Goal: Task Accomplishment & Management: Complete application form

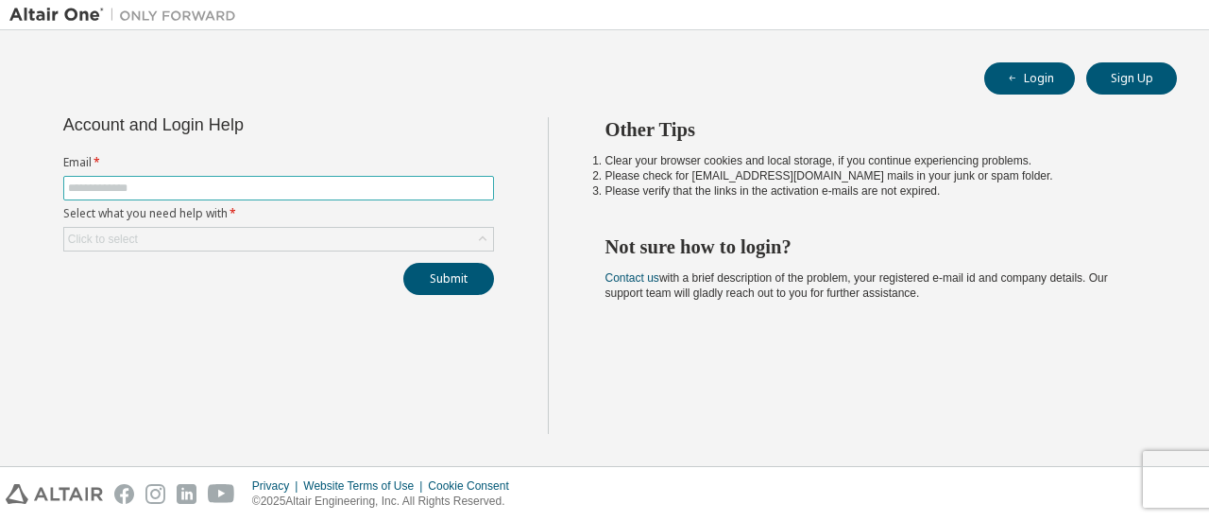
click at [312, 194] on input "text" at bounding box center [278, 187] width 421 height 15
type input "**********"
click at [227, 235] on div "Click to select" at bounding box center [278, 239] width 429 height 23
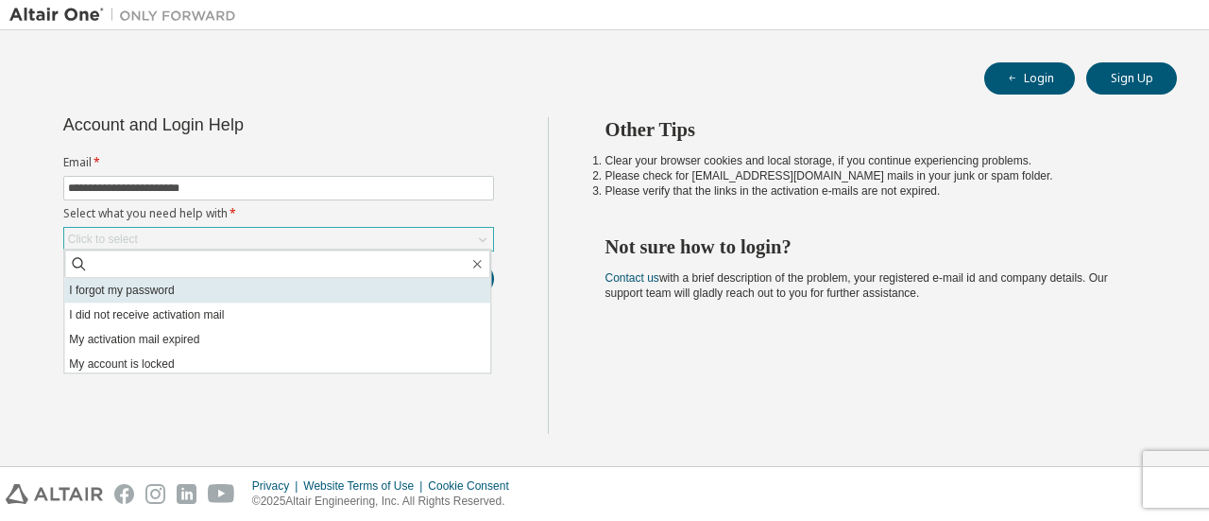
click at [204, 296] on li "I forgot my password" at bounding box center [277, 290] width 426 height 25
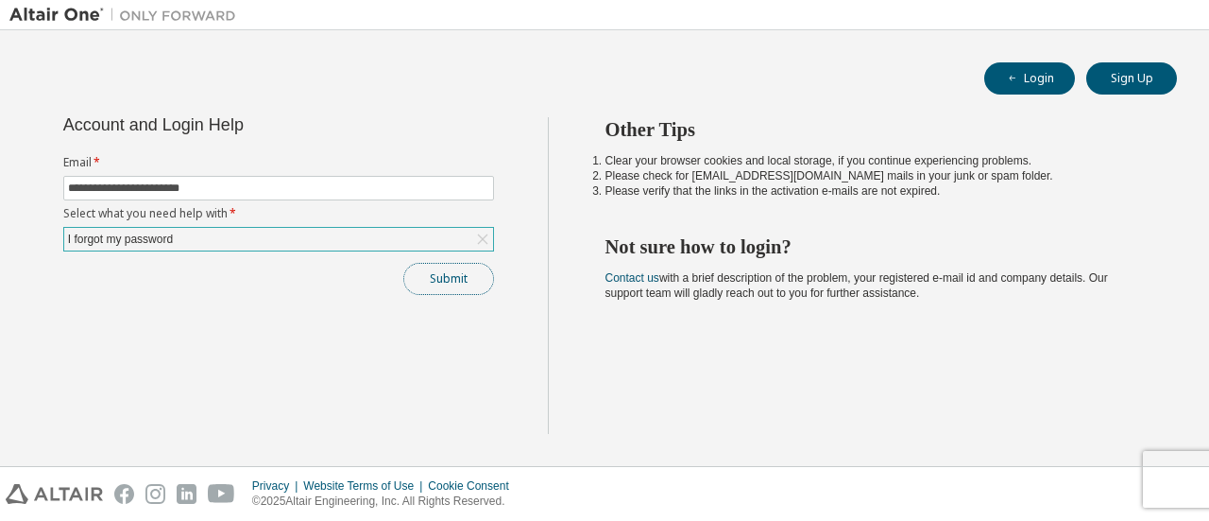
click at [442, 284] on button "Submit" at bounding box center [448, 279] width 91 height 32
click at [437, 272] on button "Submit" at bounding box center [448, 279] width 91 height 32
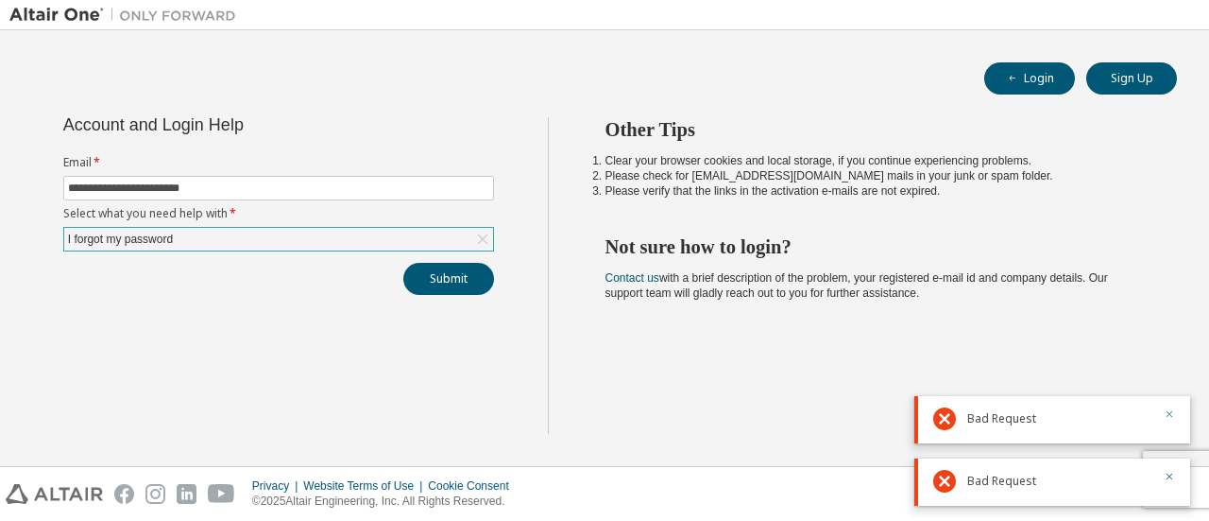
click at [1168, 419] on icon "button" at bounding box center [1169, 413] width 11 height 11
click at [1174, 478] on icon "button" at bounding box center [1169, 476] width 11 height 11
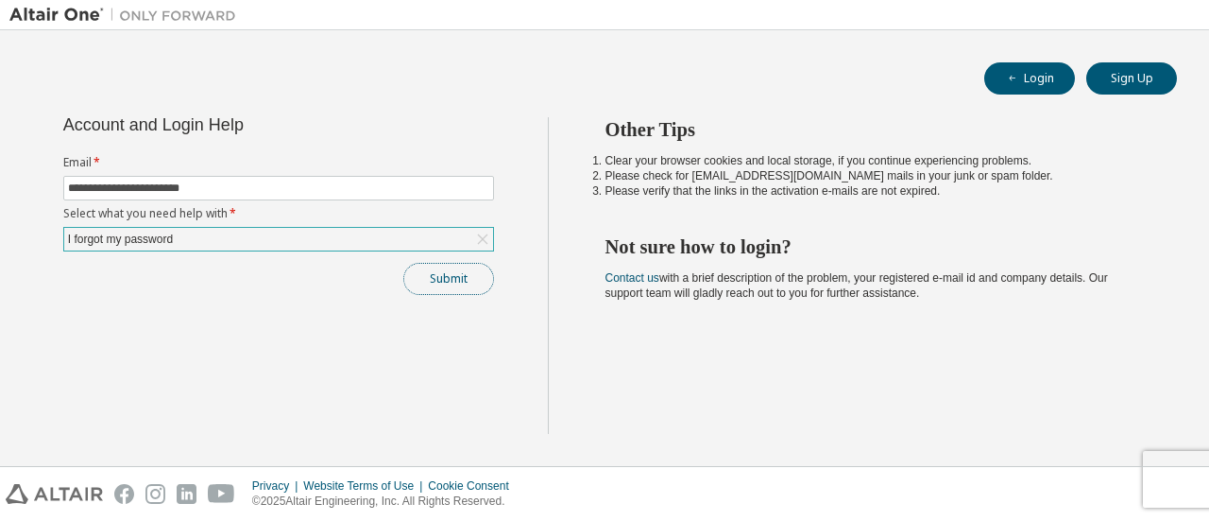
click at [446, 264] on button "Submit" at bounding box center [448, 279] width 91 height 32
click at [459, 281] on button "Submit" at bounding box center [448, 279] width 91 height 32
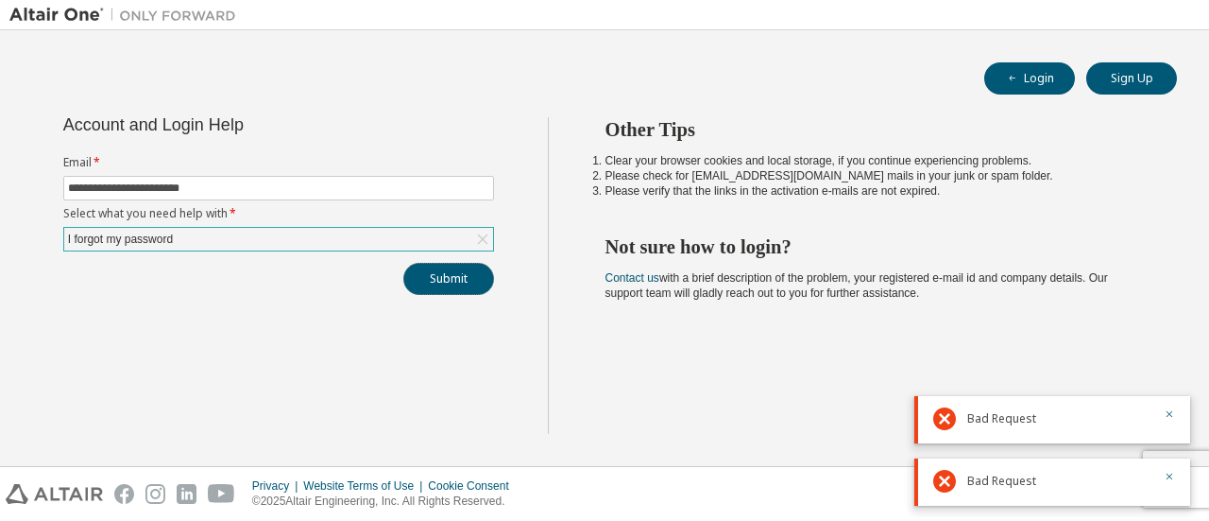
click at [458, 281] on button "Submit" at bounding box center [448, 279] width 91 height 32
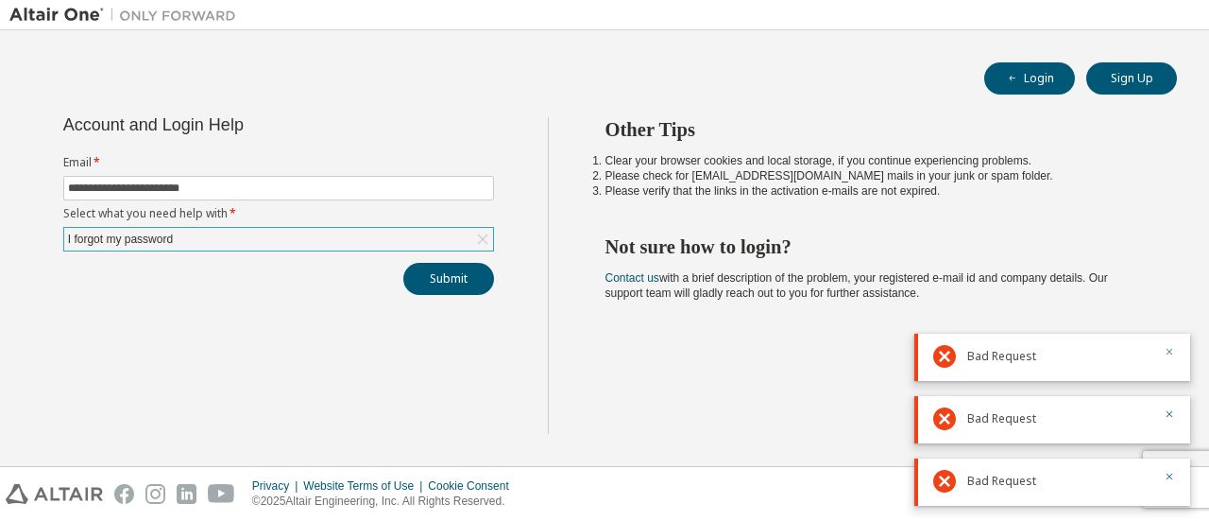
click at [1168, 356] on icon "button" at bounding box center [1169, 351] width 11 height 11
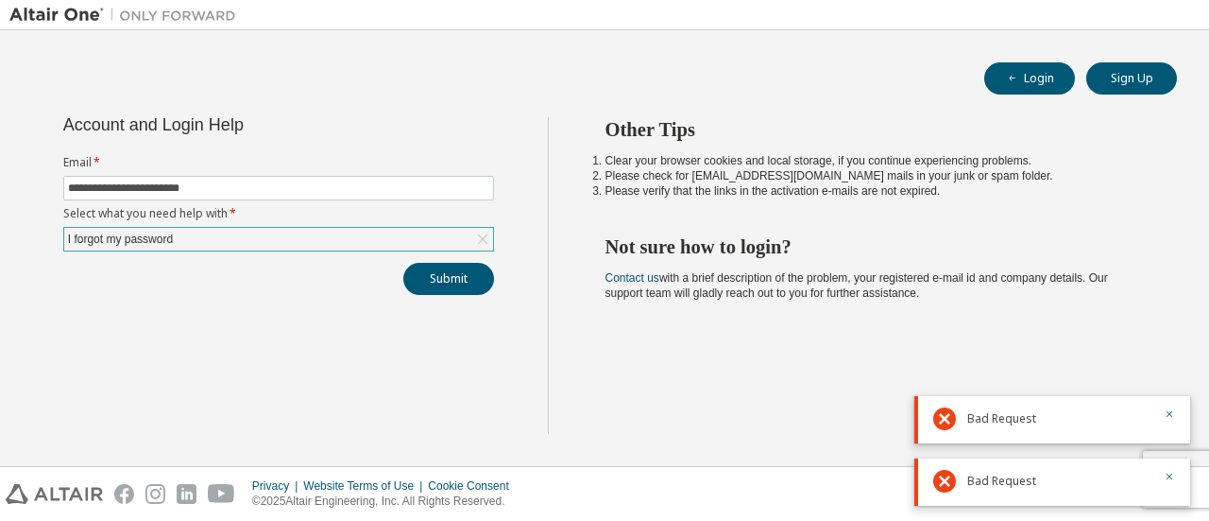
click at [1177, 403] on div "Bad Request" at bounding box center [1053, 419] width 276 height 47
click at [464, 273] on button "Submit" at bounding box center [448, 279] width 91 height 32
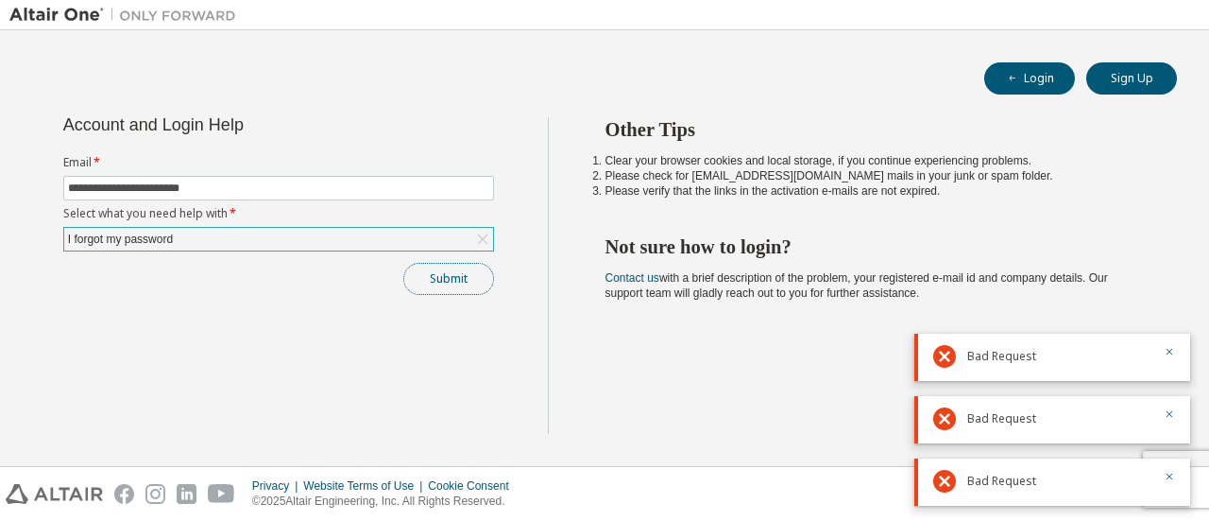
click at [462, 281] on button "Submit" at bounding box center [448, 279] width 91 height 32
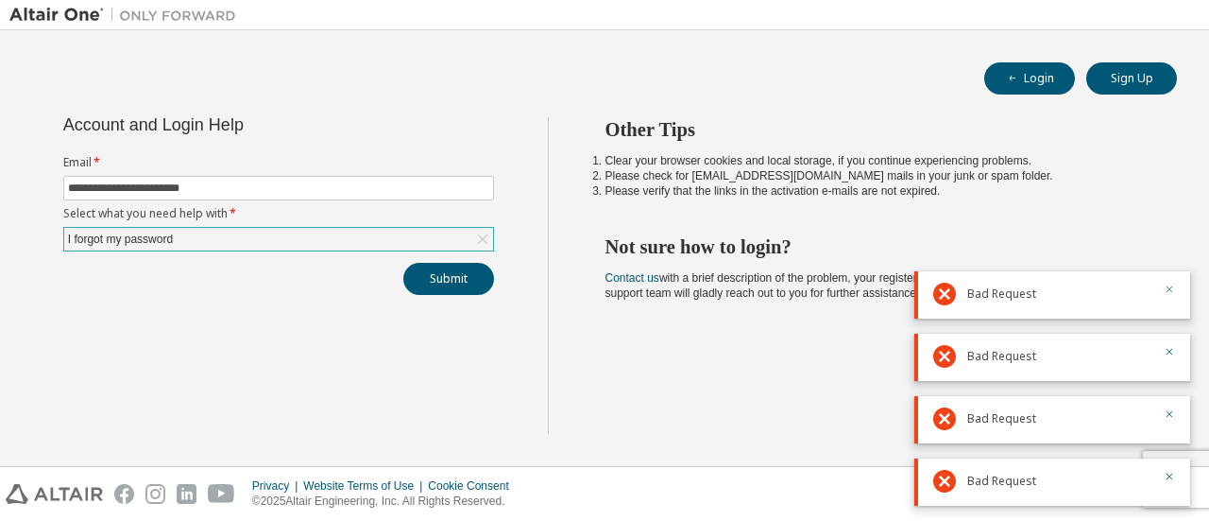
click at [1168, 292] on icon "button" at bounding box center [1170, 289] width 7 height 7
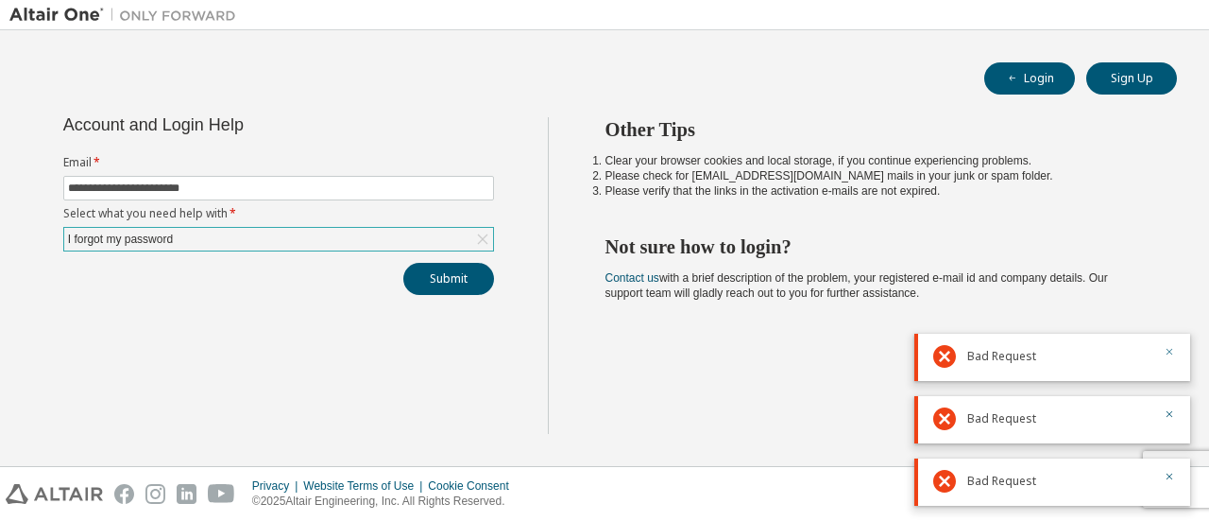
click at [1168, 356] on icon "button" at bounding box center [1169, 351] width 11 height 11
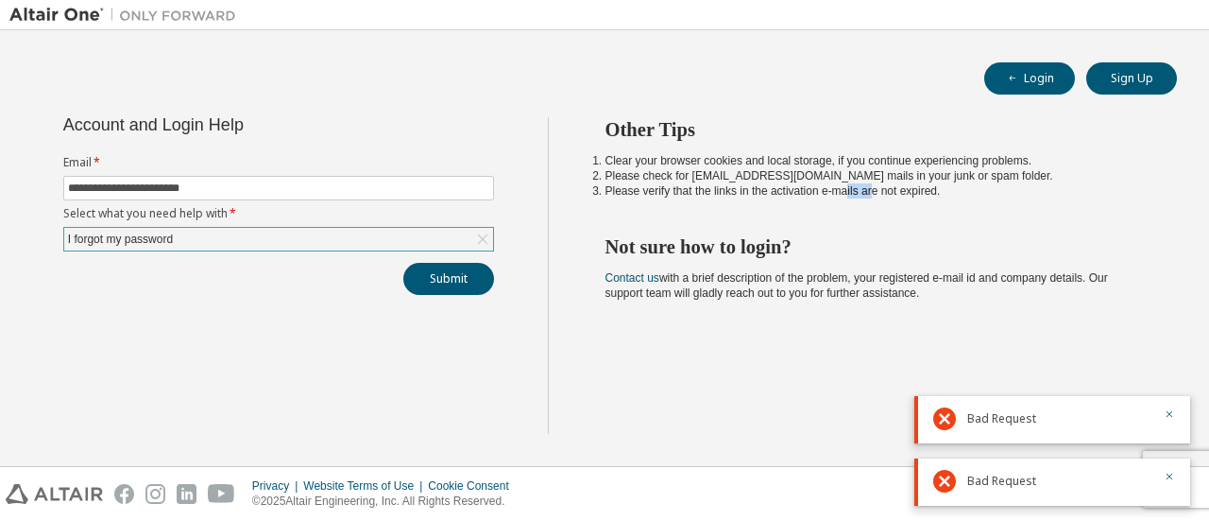
drag, startPoint x: 871, startPoint y: 197, endPoint x: 881, endPoint y: 185, distance: 15.5
click at [881, 185] on li "Please verify that the links in the activation e-mails are not expired." at bounding box center [875, 190] width 539 height 15
click at [1053, 84] on button "Login" at bounding box center [1030, 78] width 91 height 32
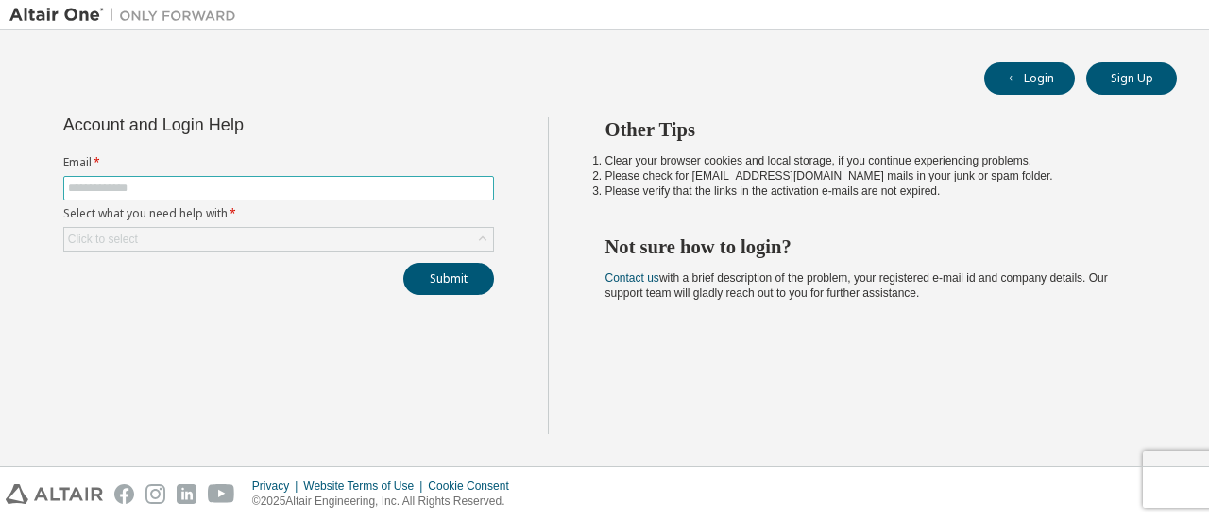
click at [204, 196] on span at bounding box center [278, 188] width 431 height 25
click at [204, 190] on input "text" at bounding box center [278, 187] width 421 height 15
type input "**********"
click at [219, 231] on div "Click to select" at bounding box center [278, 239] width 429 height 23
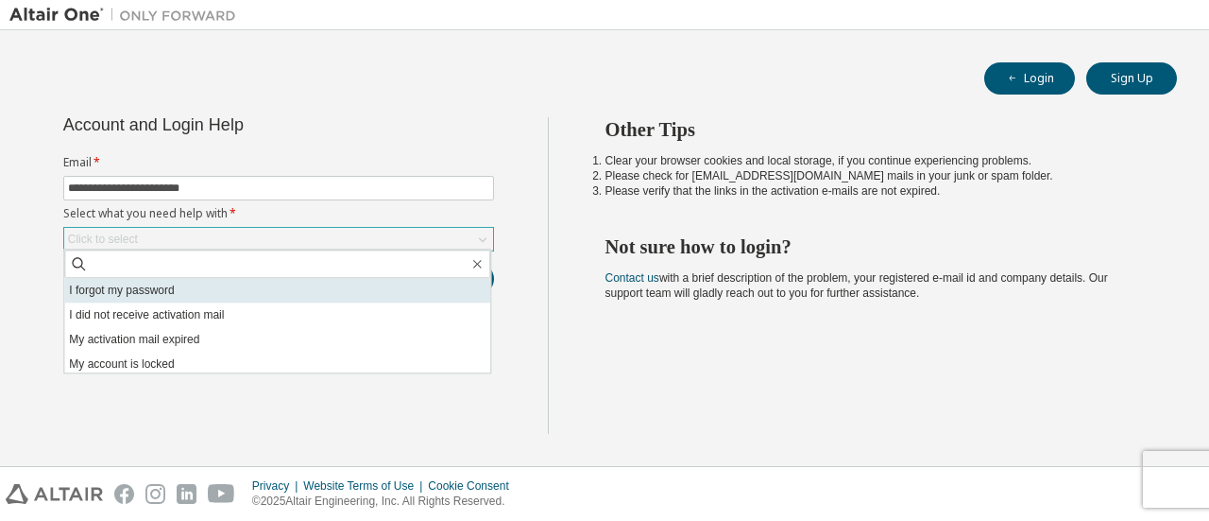
click at [227, 286] on li "I forgot my password" at bounding box center [277, 290] width 426 height 25
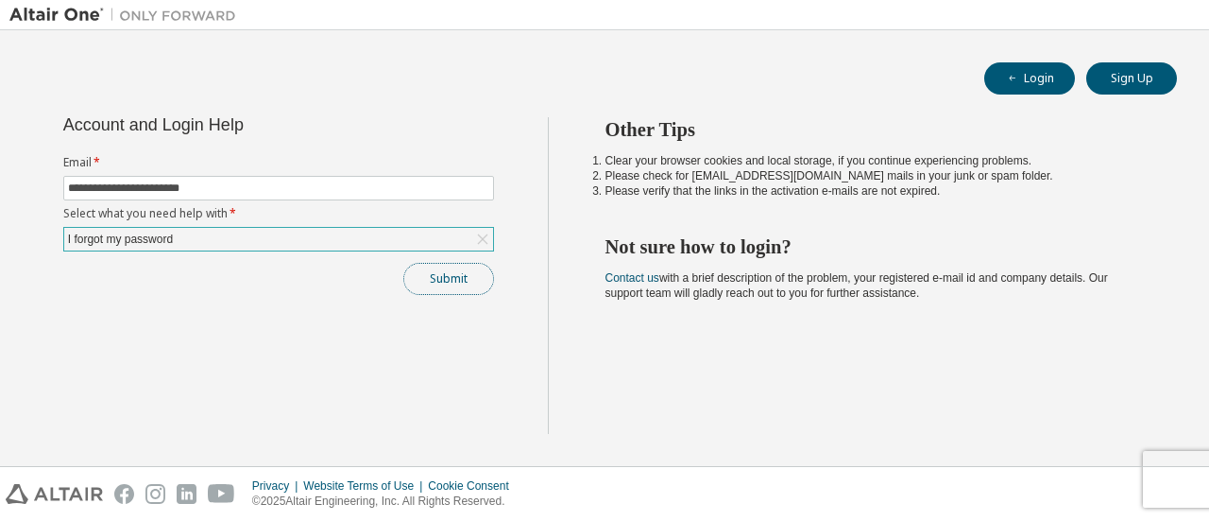
click at [438, 278] on button "Submit" at bounding box center [448, 279] width 91 height 32
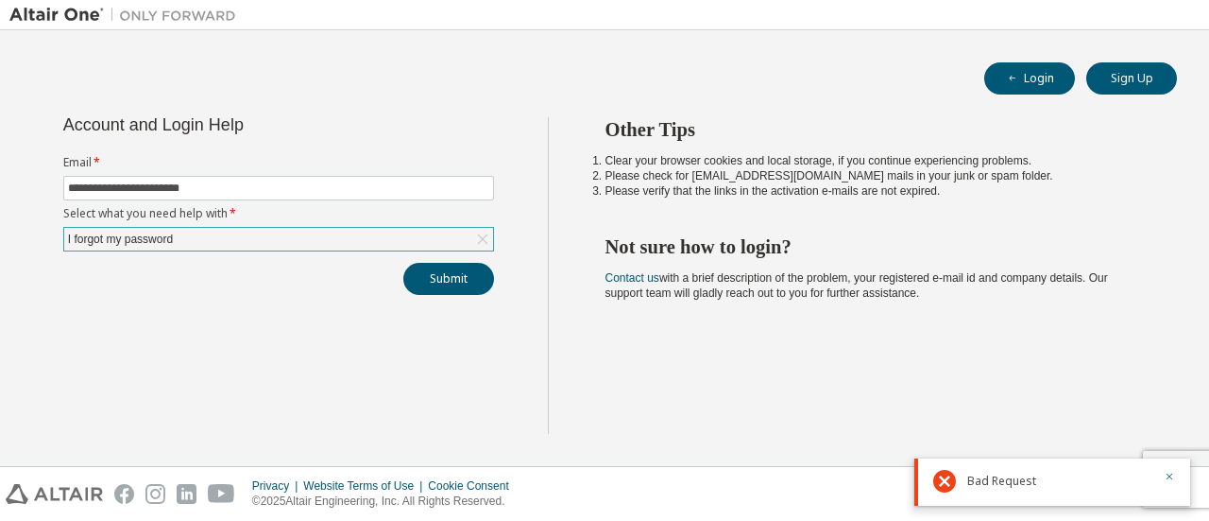
click at [985, 472] on div "Bad Request" at bounding box center [1060, 481] width 185 height 23
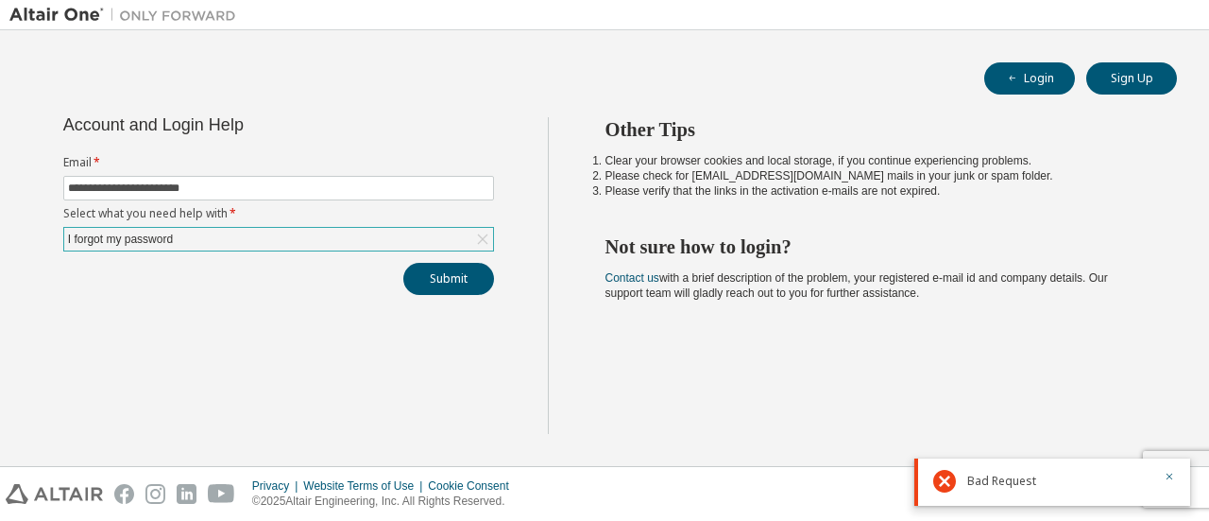
click at [220, 230] on div "I forgot my password" at bounding box center [278, 239] width 429 height 23
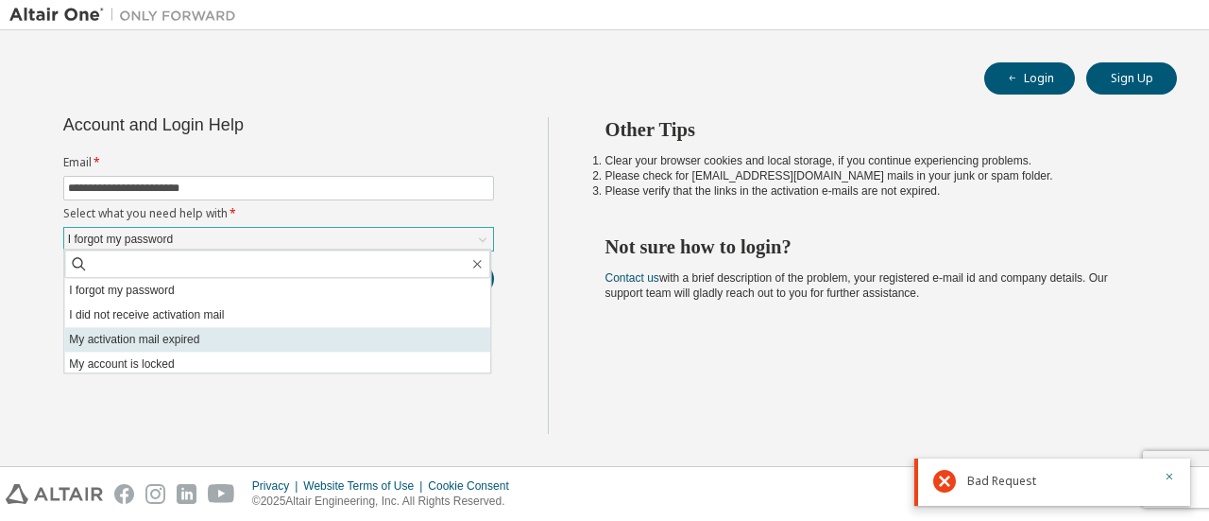
click at [266, 341] on li "My activation mail expired" at bounding box center [277, 339] width 426 height 25
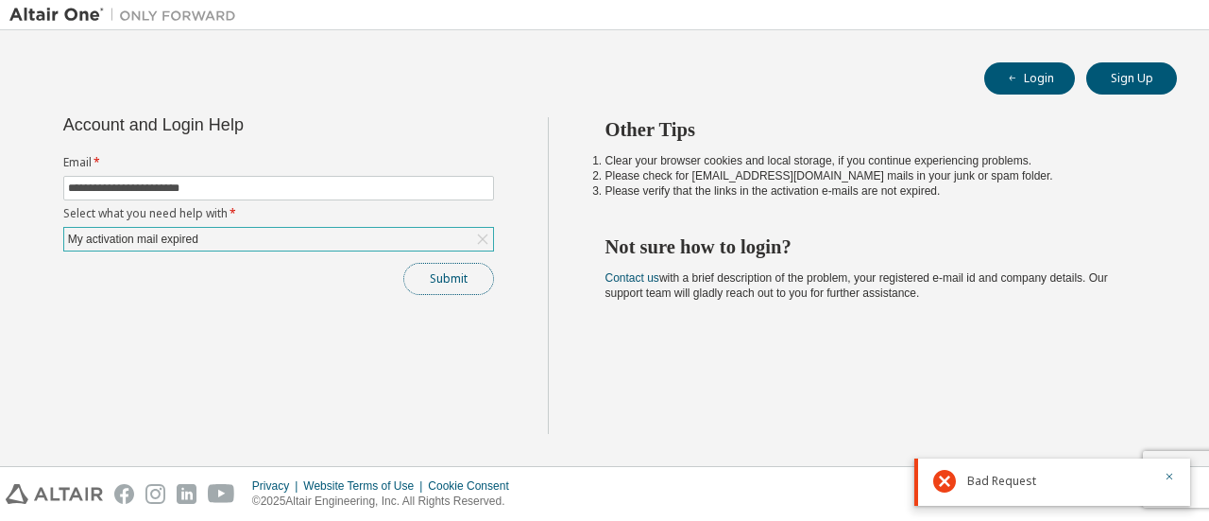
click at [440, 280] on button "Submit" at bounding box center [448, 279] width 91 height 32
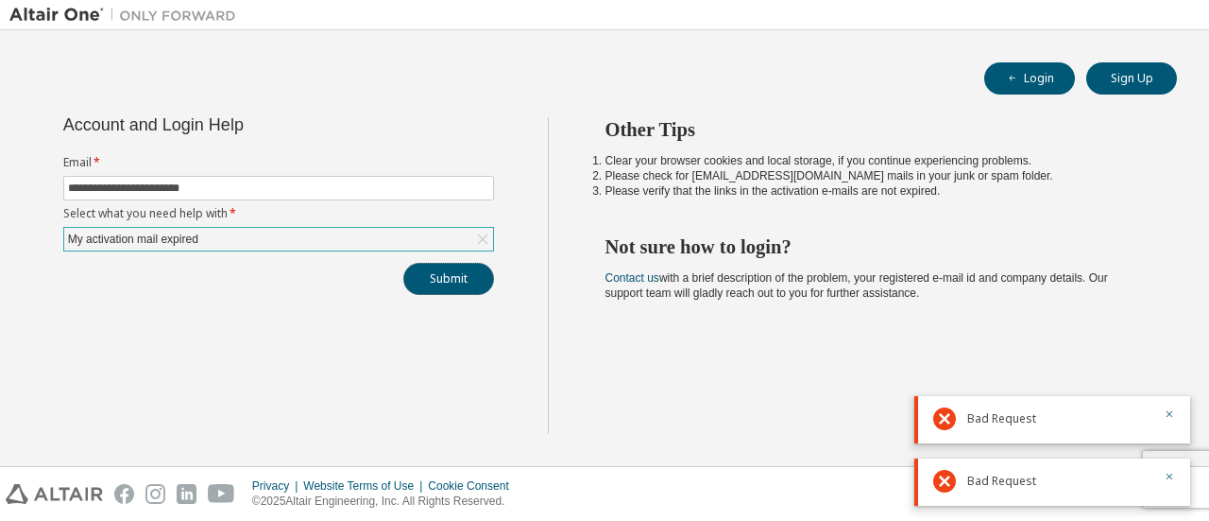
click at [440, 281] on button "Submit" at bounding box center [448, 279] width 91 height 32
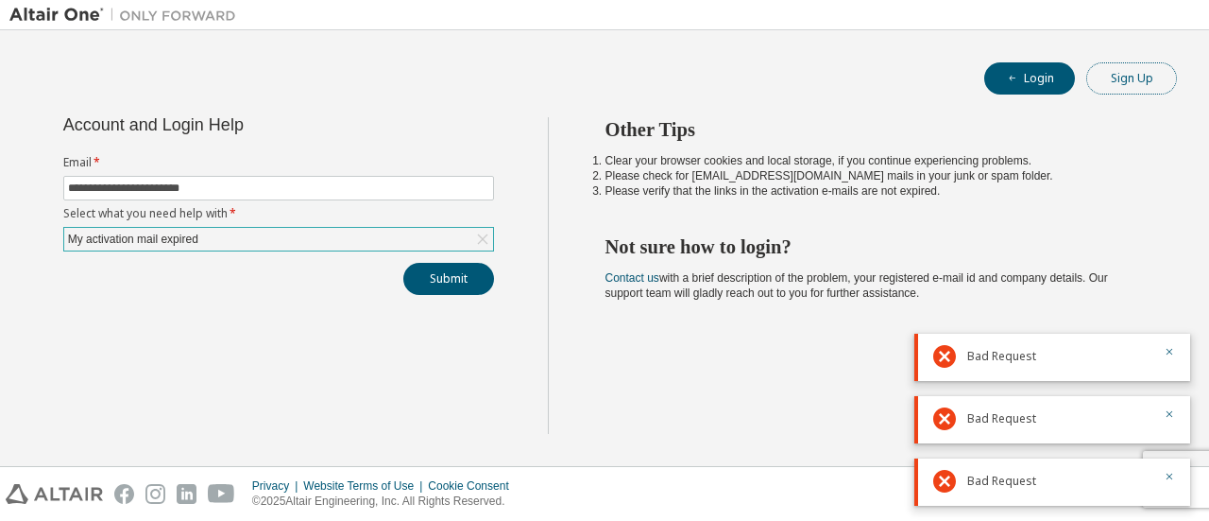
click at [1150, 68] on button "Sign Up" at bounding box center [1132, 78] width 91 height 32
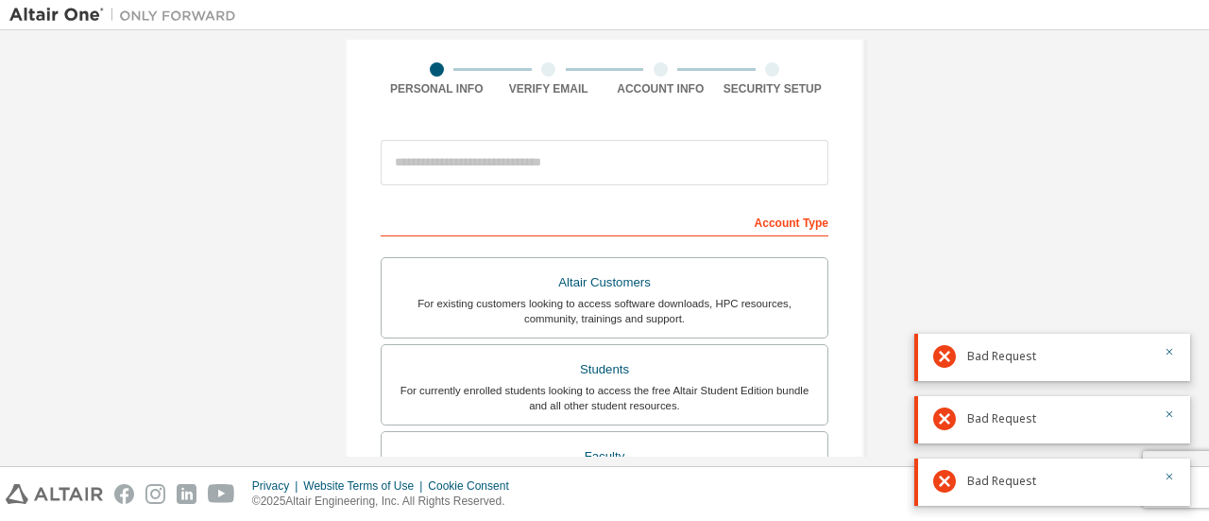
scroll to position [94, 0]
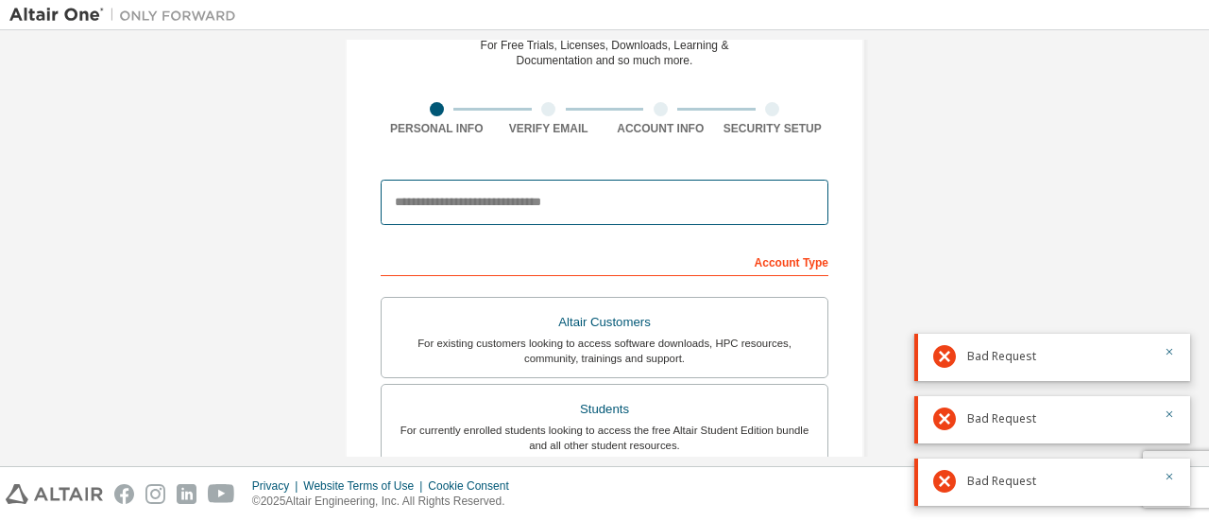
click at [511, 205] on input "email" at bounding box center [605, 202] width 448 height 45
type input "**********"
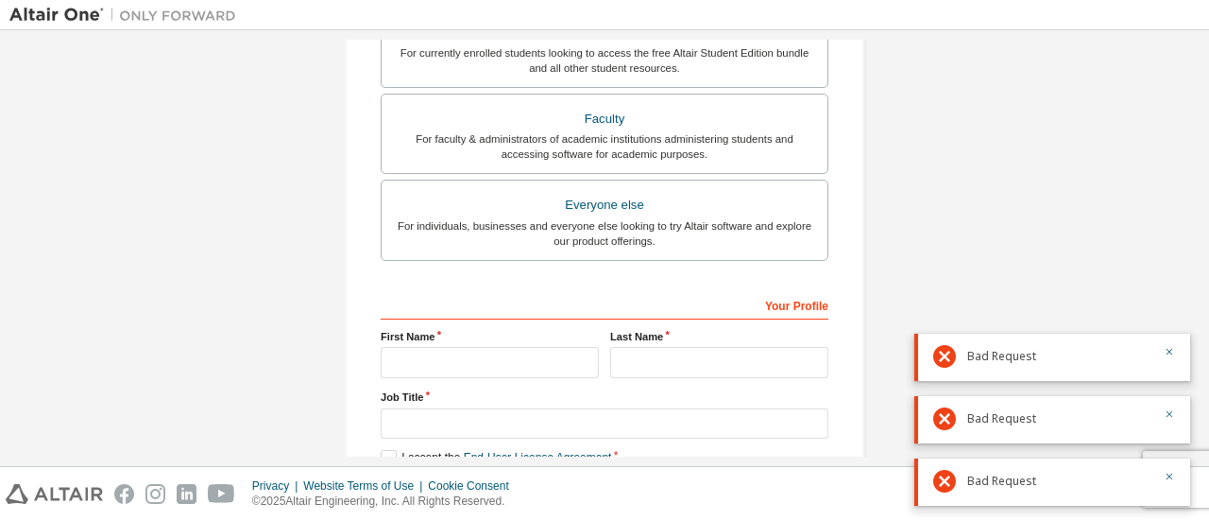
scroll to position [472, 0]
click at [648, 239] on div "For individuals, businesses and everyone else looking to try Altair software an…" at bounding box center [604, 232] width 423 height 30
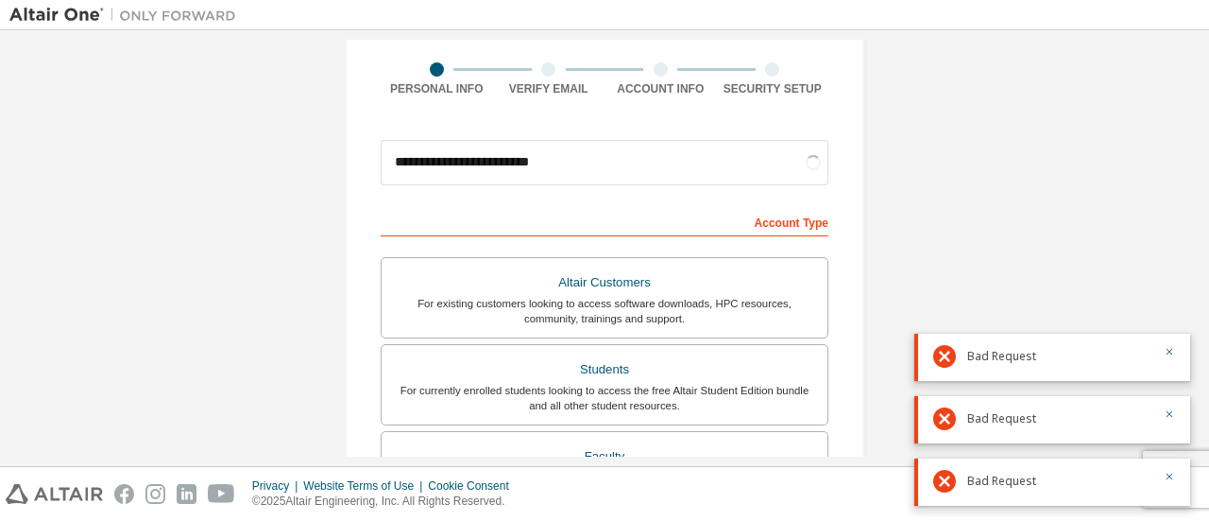
scroll to position [94, 0]
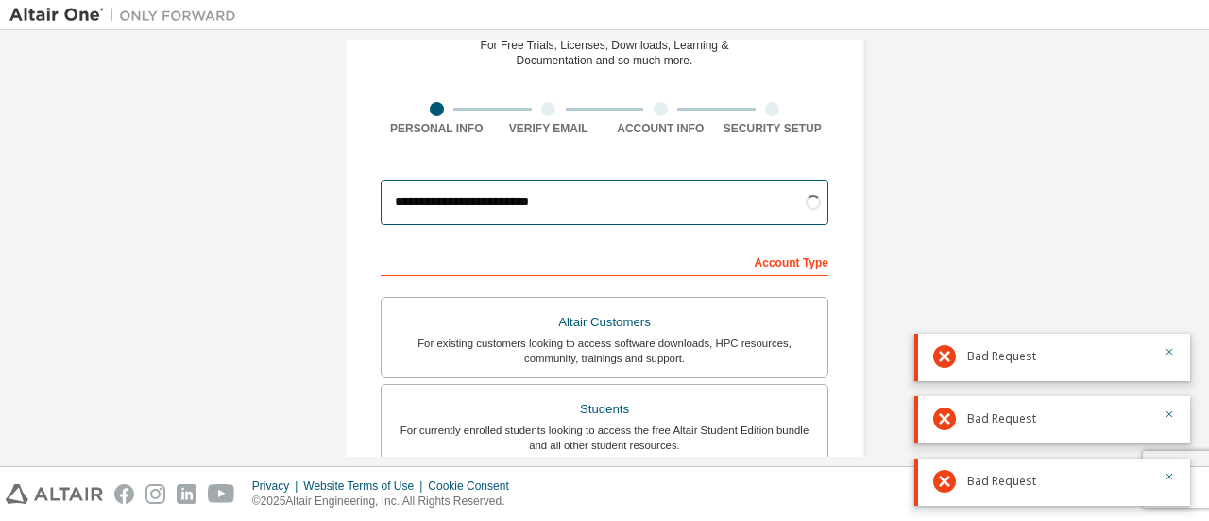
click at [491, 200] on input "**********" at bounding box center [605, 202] width 448 height 45
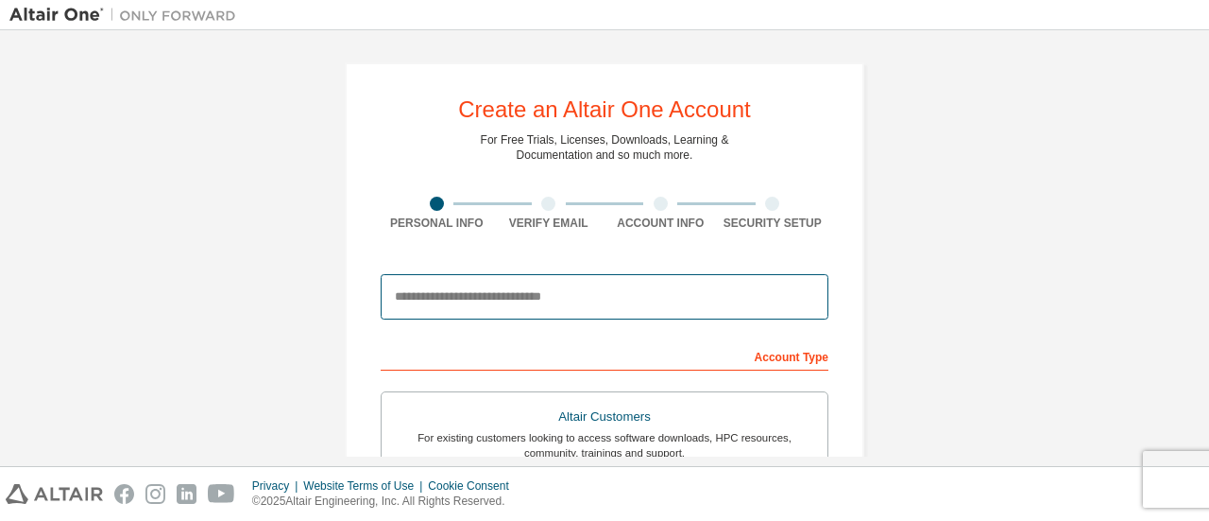
click at [527, 297] on input "email" at bounding box center [605, 296] width 448 height 45
type input "**********"
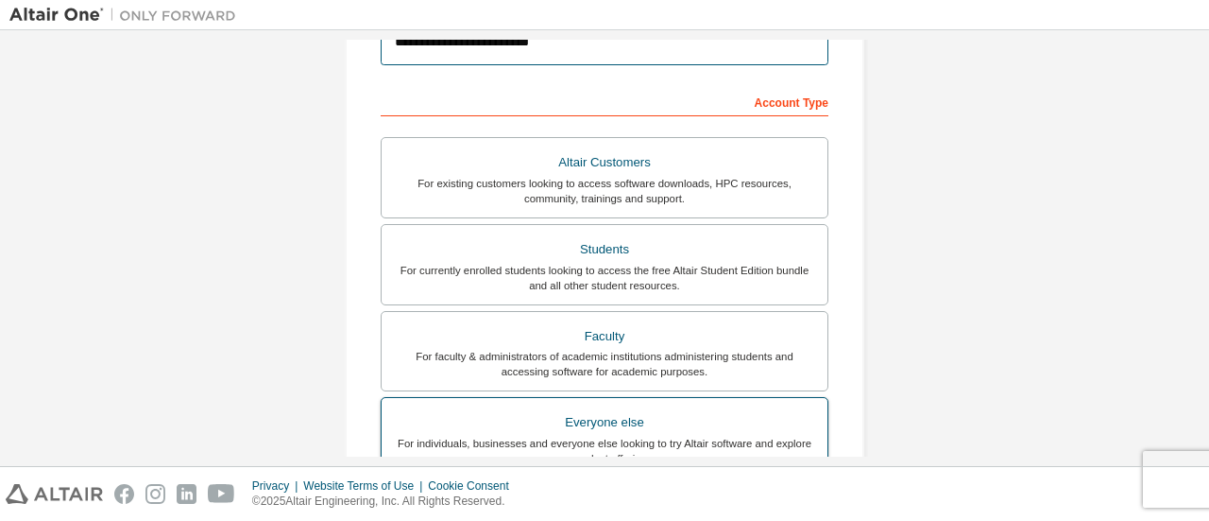
scroll to position [472, 0]
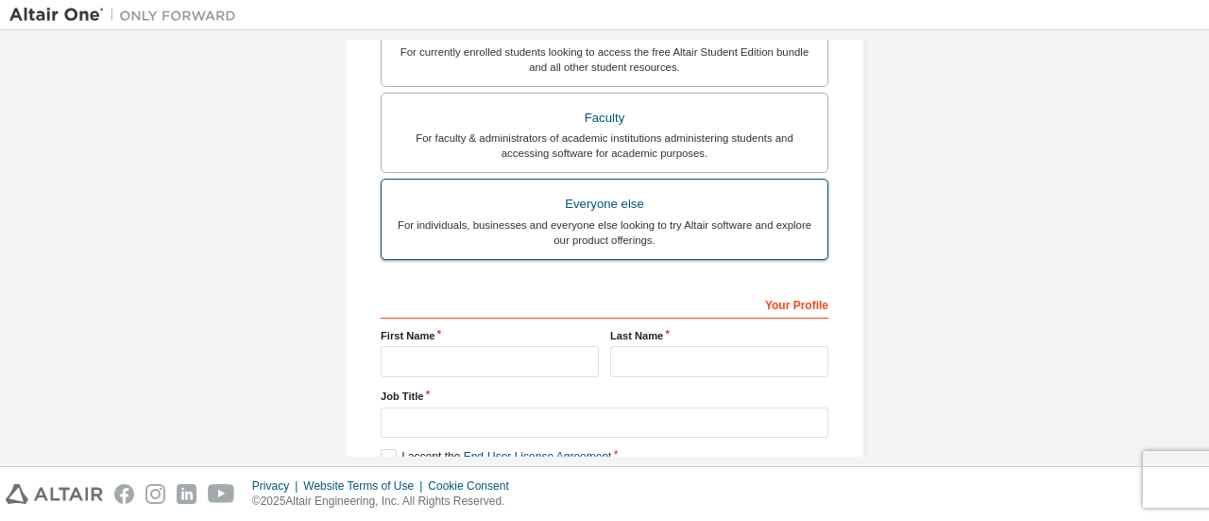
click at [588, 217] on div "For individuals, businesses and everyone else looking to try Altair software an…" at bounding box center [604, 232] width 423 height 30
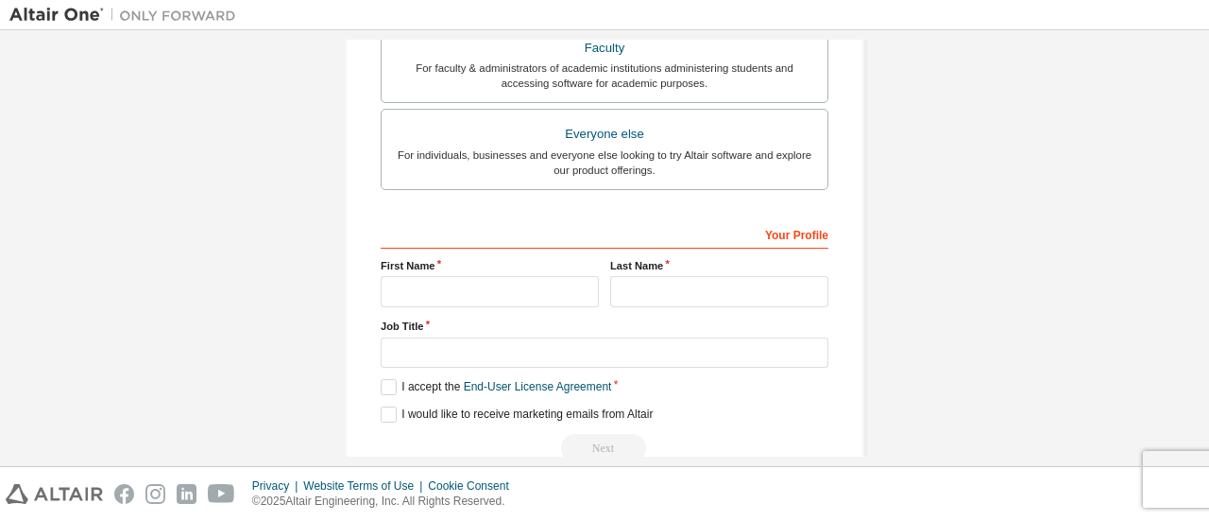
scroll to position [567, 0]
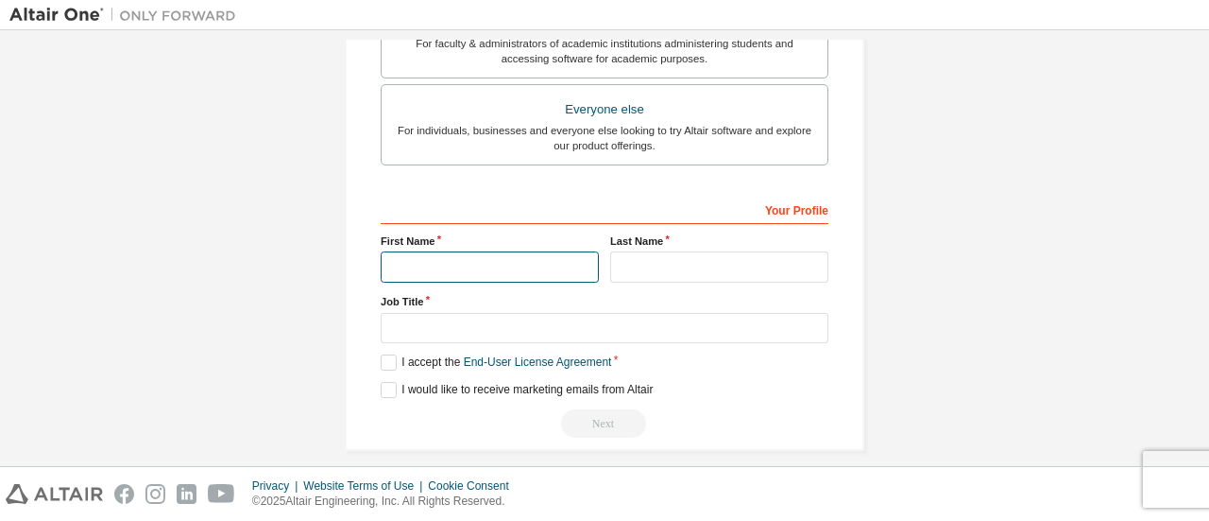
click at [500, 259] on input "text" at bounding box center [490, 266] width 218 height 31
type input "**********"
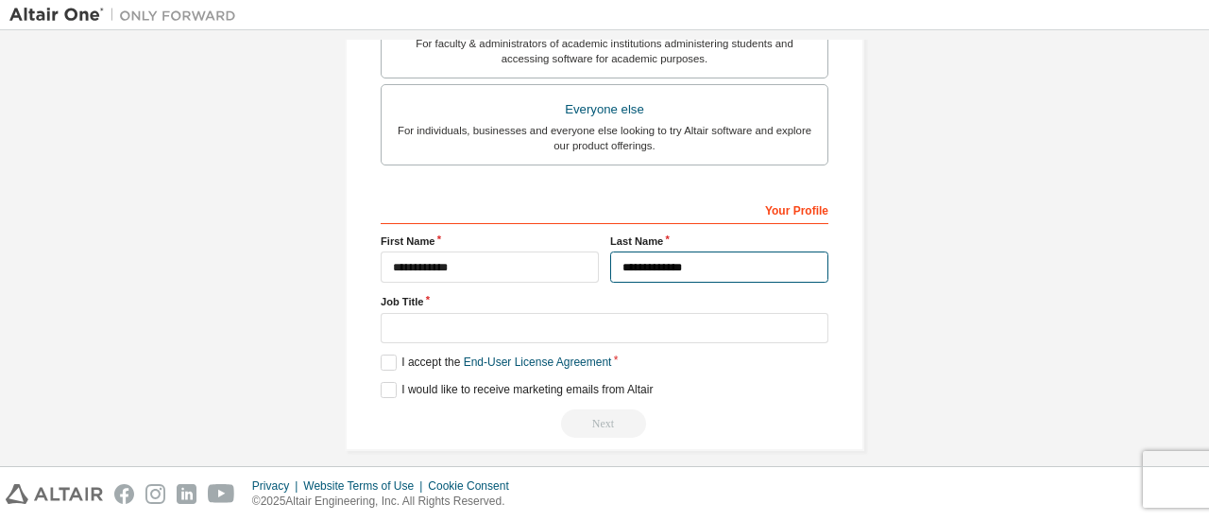
type input "**********"
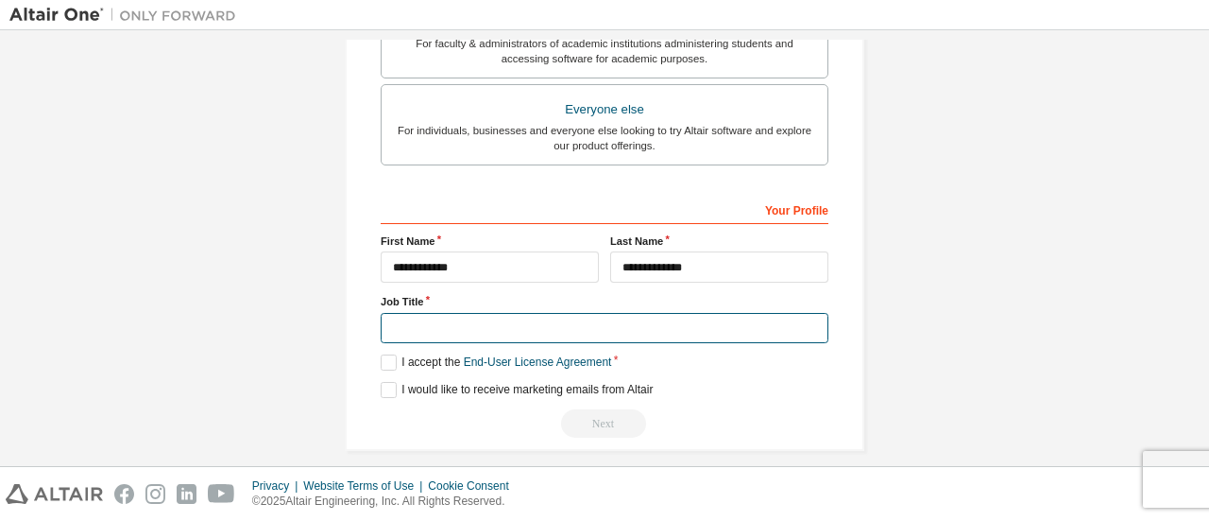
click at [468, 328] on input "text" at bounding box center [605, 328] width 448 height 31
type input "*******"
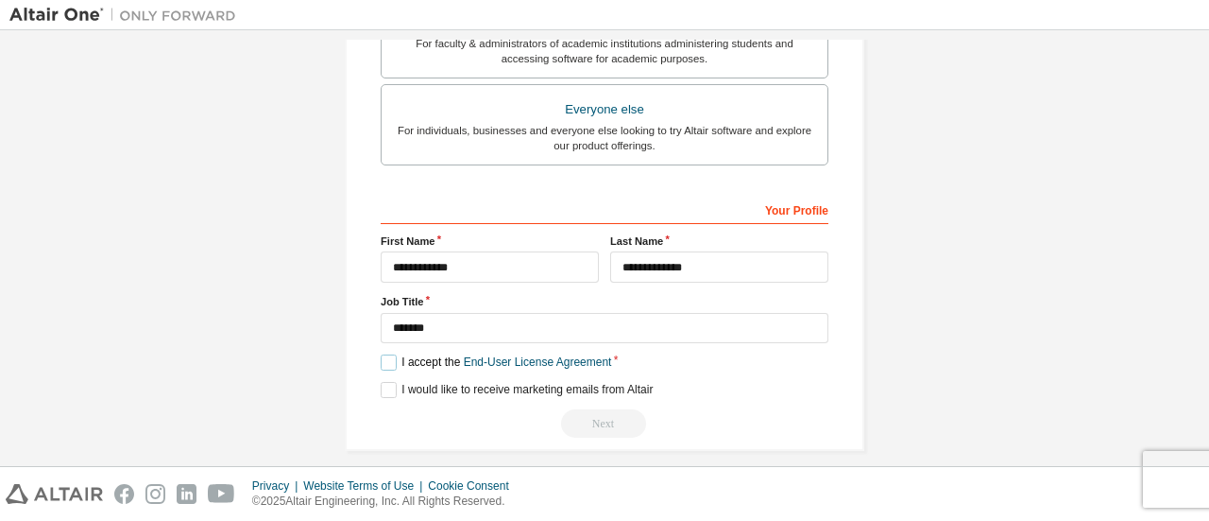
click at [389, 362] on label "I accept the End-User License Agreement" at bounding box center [496, 362] width 231 height 16
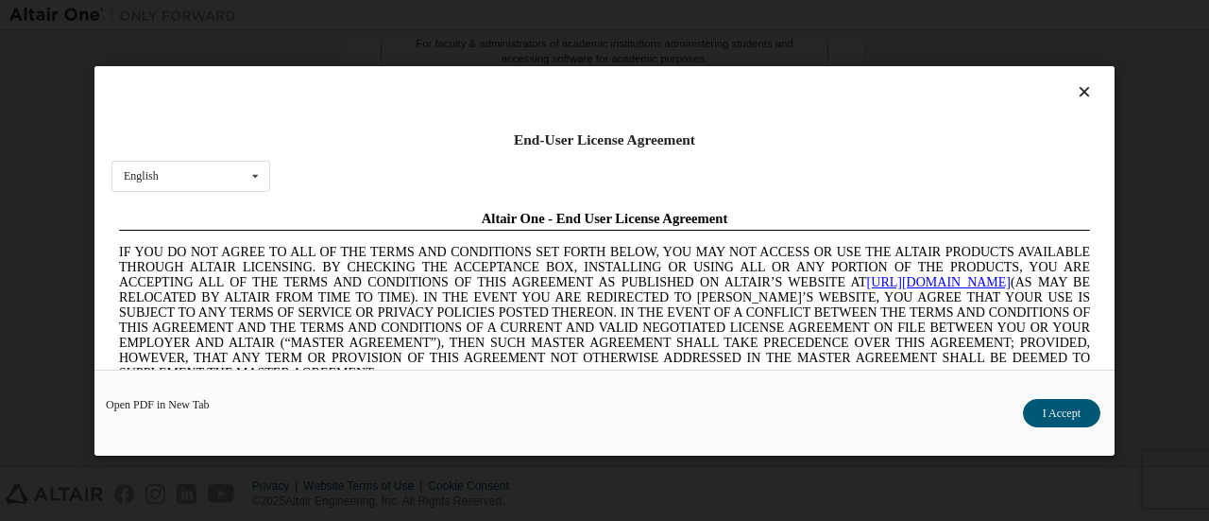
scroll to position [0, 0]
click at [1072, 411] on button "I Accept" at bounding box center [1061, 412] width 77 height 28
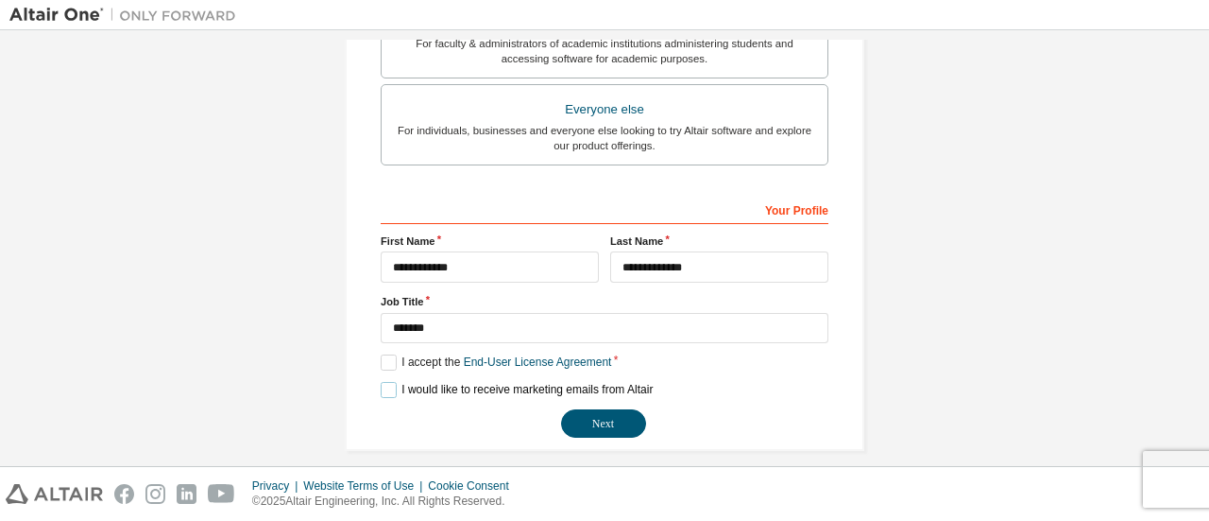
click at [384, 386] on label "I would like to receive marketing emails from Altair" at bounding box center [517, 390] width 272 height 16
click at [583, 419] on button "Next" at bounding box center [603, 423] width 85 height 28
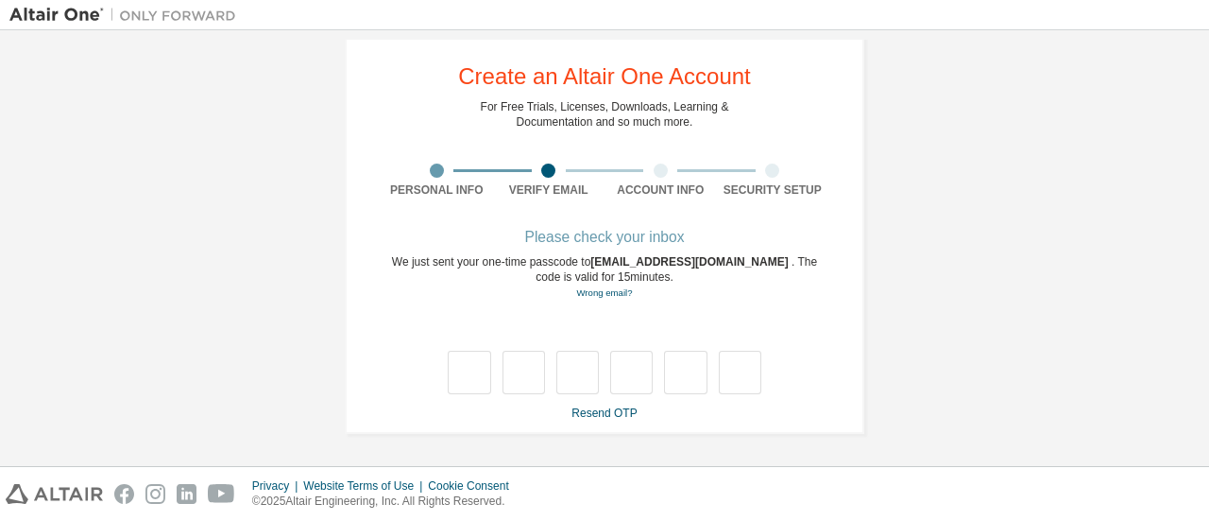
scroll to position [32, 0]
type input "*"
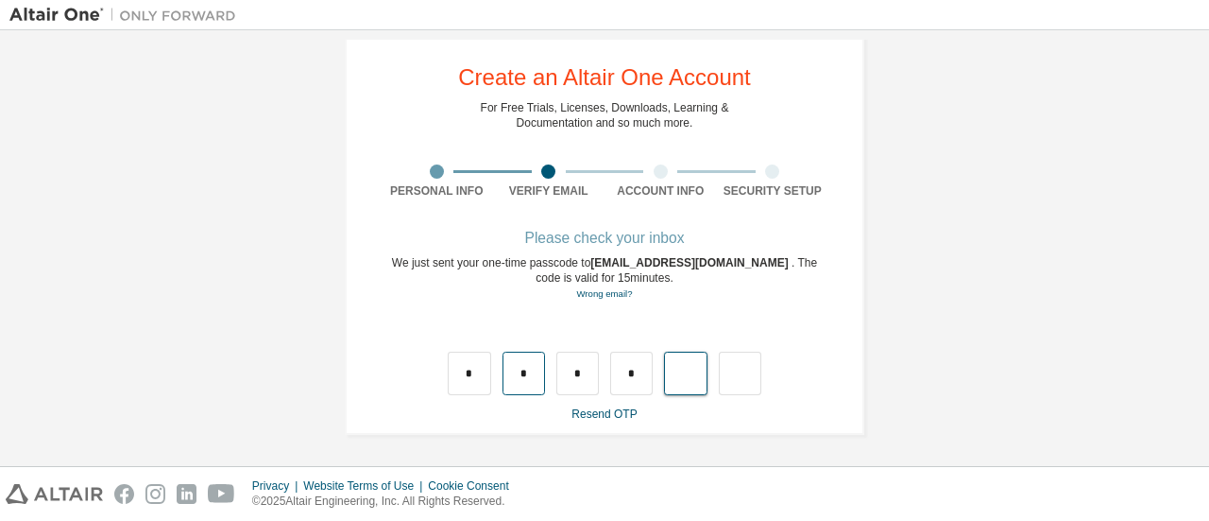
type input "*"
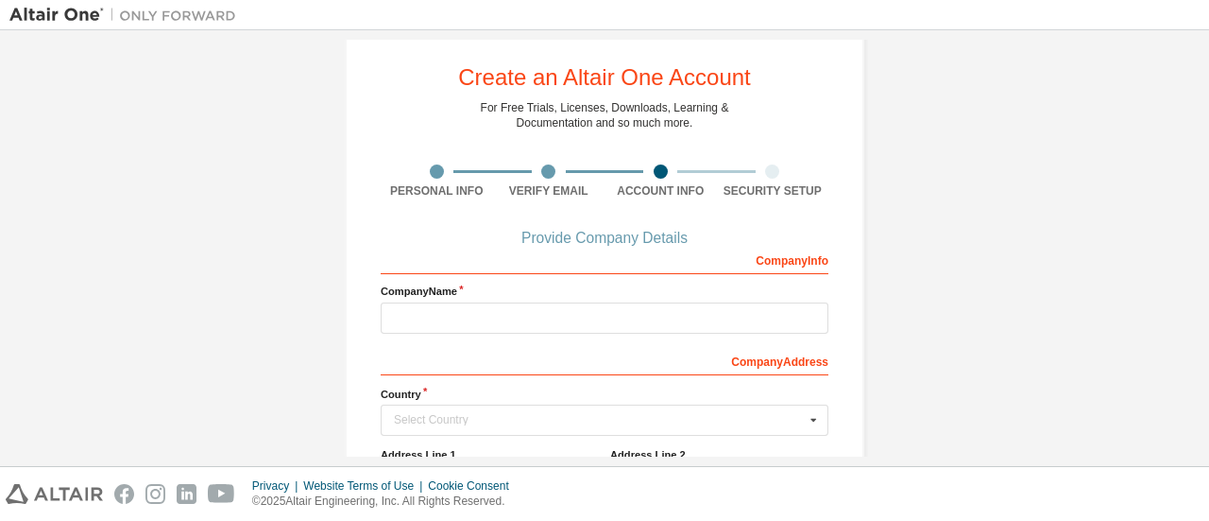
scroll to position [221, 0]
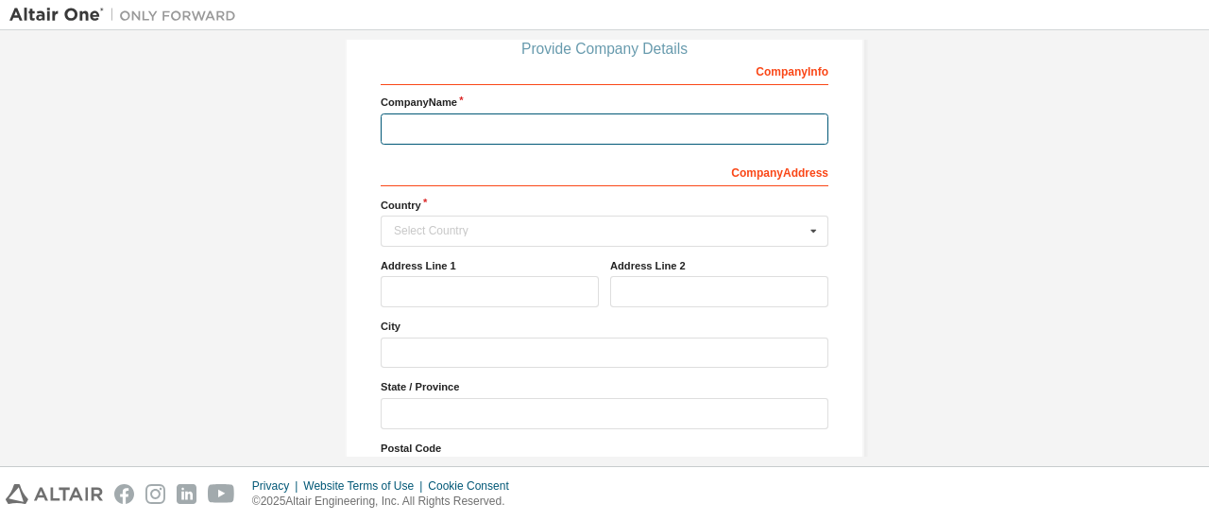
click at [552, 134] on input "text" at bounding box center [605, 128] width 448 height 31
type input "**********"
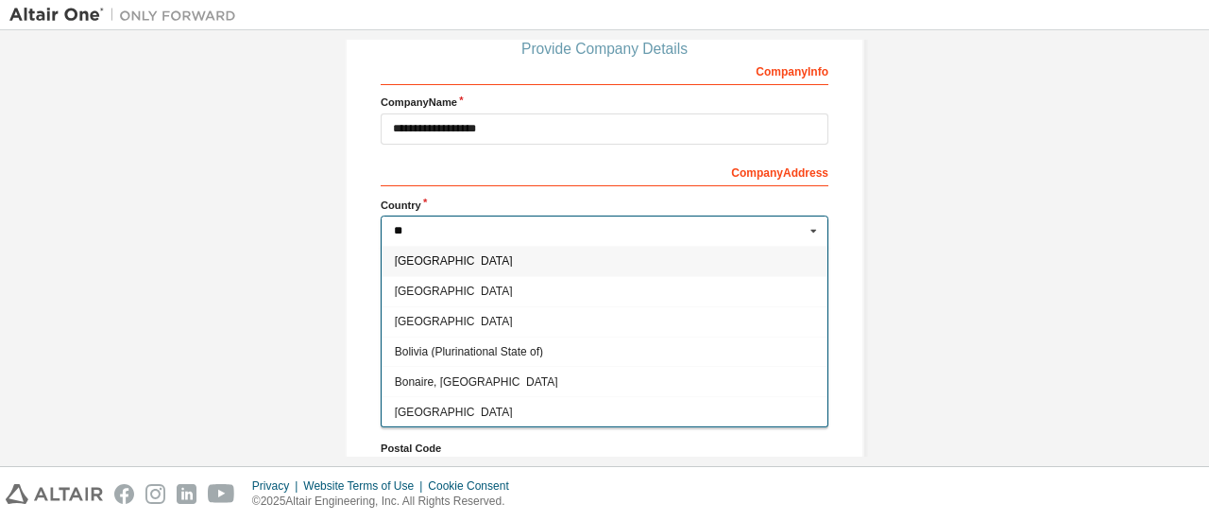
type input "***"
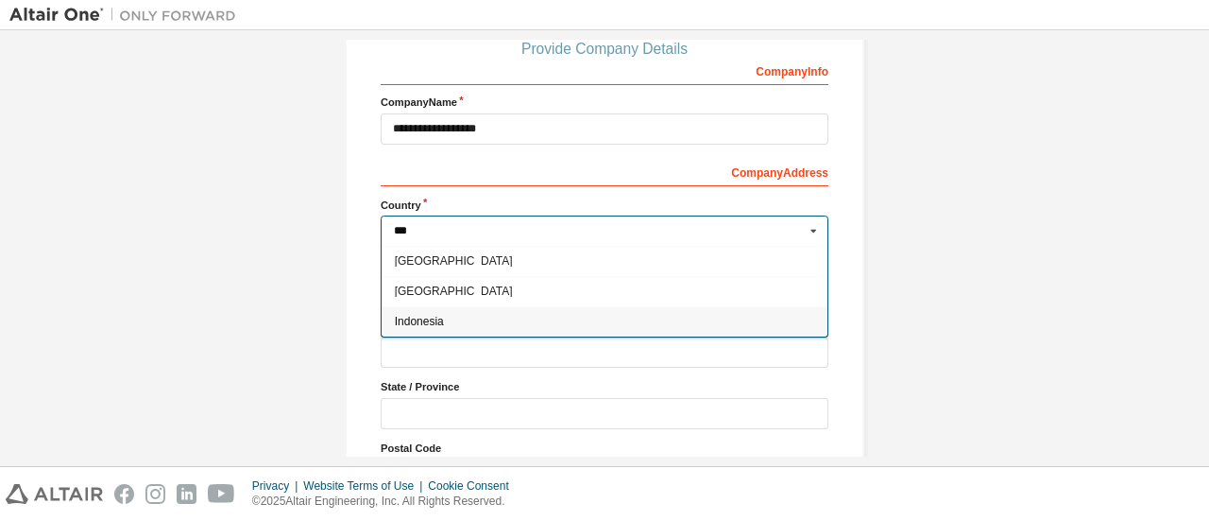
type input "***"
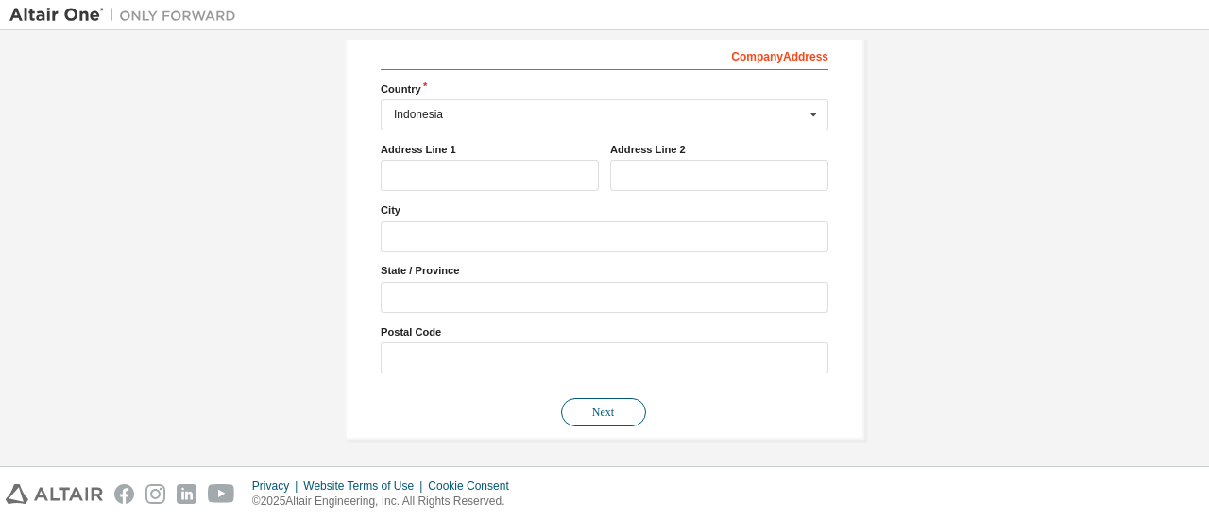
click at [582, 411] on button "Next" at bounding box center [603, 412] width 85 height 28
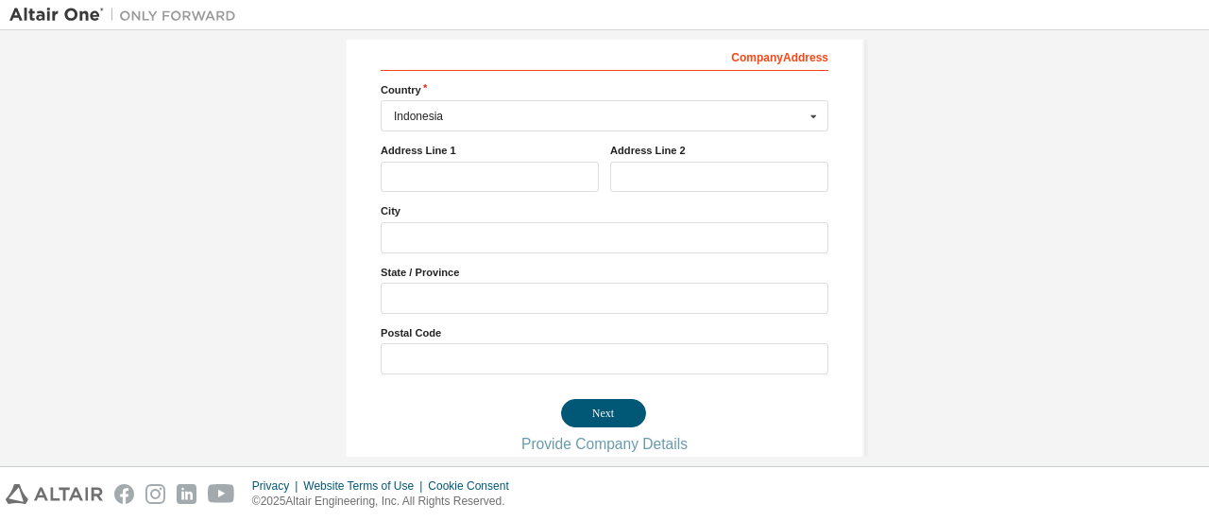
scroll to position [0, 0]
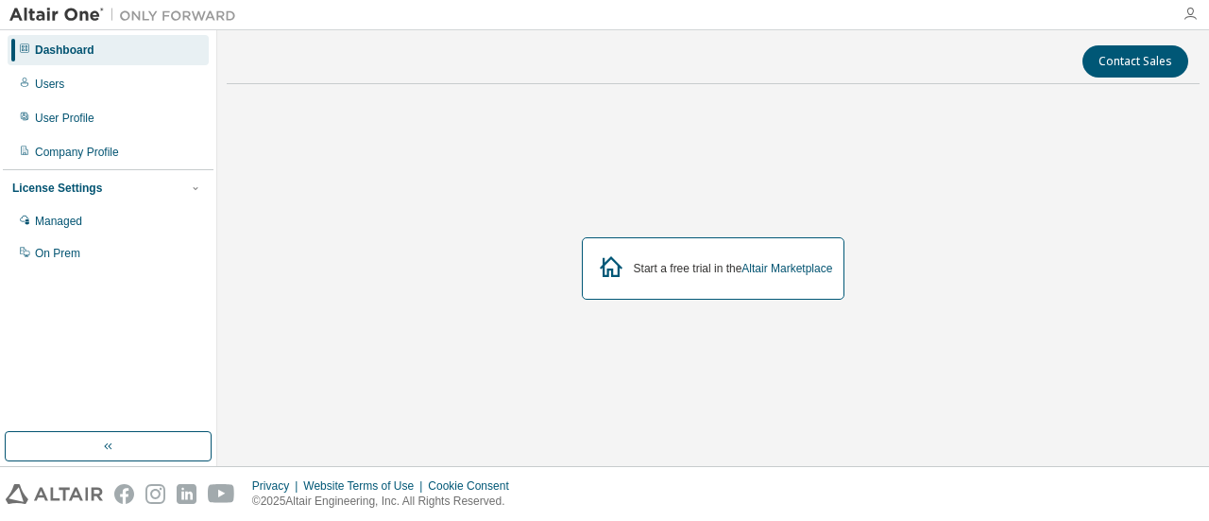
click at [1191, 14] on icon "button" at bounding box center [1190, 14] width 15 height 15
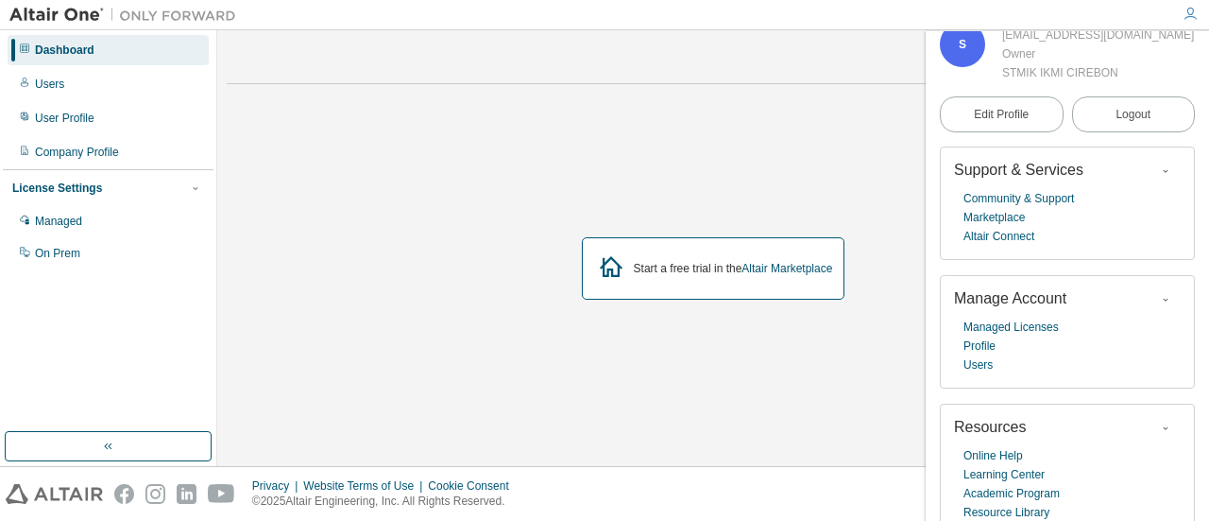
scroll to position [74, 0]
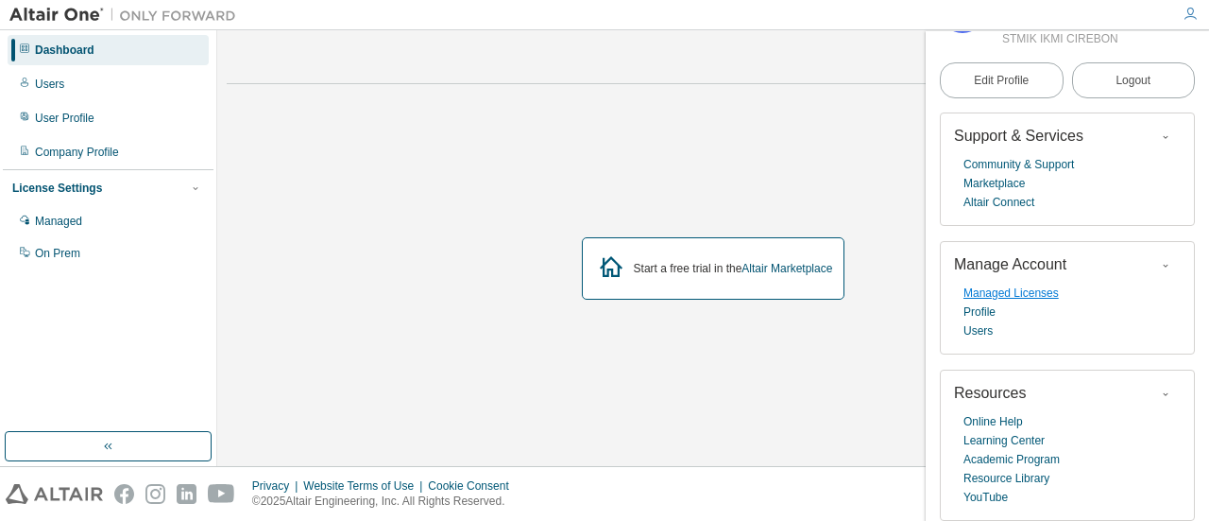
click at [1036, 295] on link "Managed Licenses" at bounding box center [1011, 292] width 95 height 19
click at [143, 39] on div "Dashboard" at bounding box center [108, 50] width 201 height 30
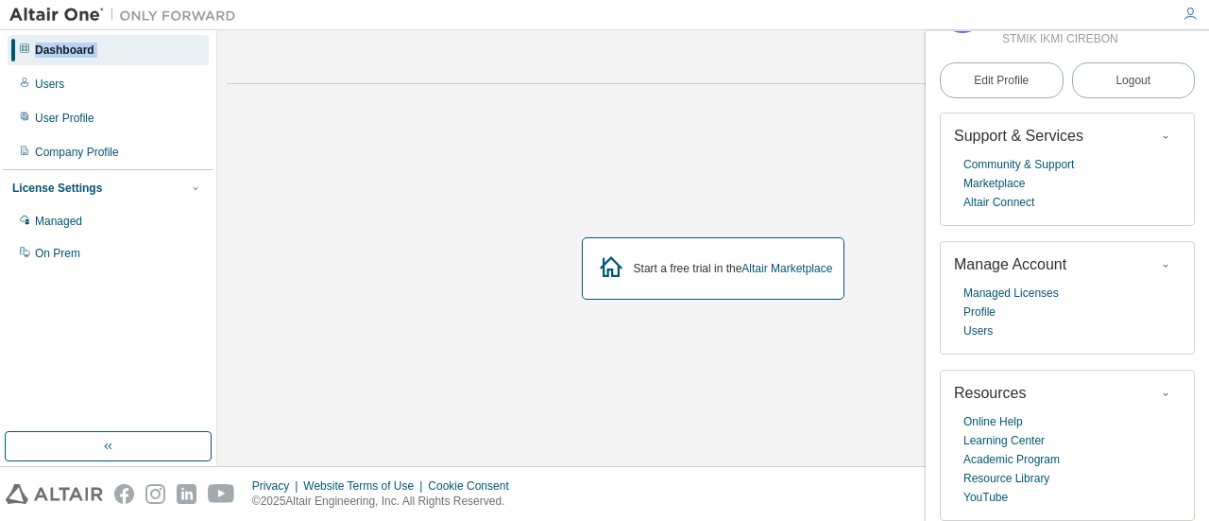
click at [143, 39] on div "Dashboard" at bounding box center [108, 50] width 201 height 30
click at [421, 133] on div "Start a free trial in the Altair Marketplace" at bounding box center [713, 268] width 973 height 338
click at [447, 145] on div "Start a free trial in the Altair Marketplace" at bounding box center [713, 268] width 973 height 338
click at [486, 153] on div "Start a free trial in the Altair Marketplace" at bounding box center [713, 268] width 973 height 338
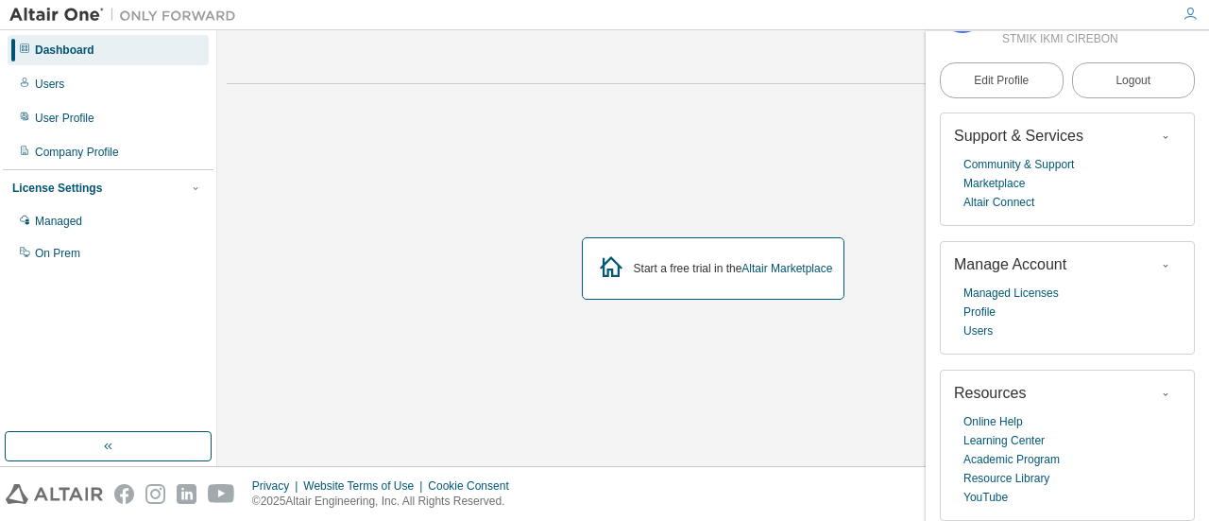
click at [494, 159] on div "Start a free trial in the Altair Marketplace" at bounding box center [713, 268] width 973 height 338
drag, startPoint x: 500, startPoint y: 163, endPoint x: 510, endPoint y: 170, distance: 12.9
click at [500, 163] on div "Start a free trial in the Altair Marketplace" at bounding box center [713, 268] width 973 height 338
click at [518, 165] on div "Start a free trial in the Altair Marketplace" at bounding box center [713, 268] width 973 height 338
click at [152, 148] on div "Company Profile" at bounding box center [108, 152] width 201 height 30
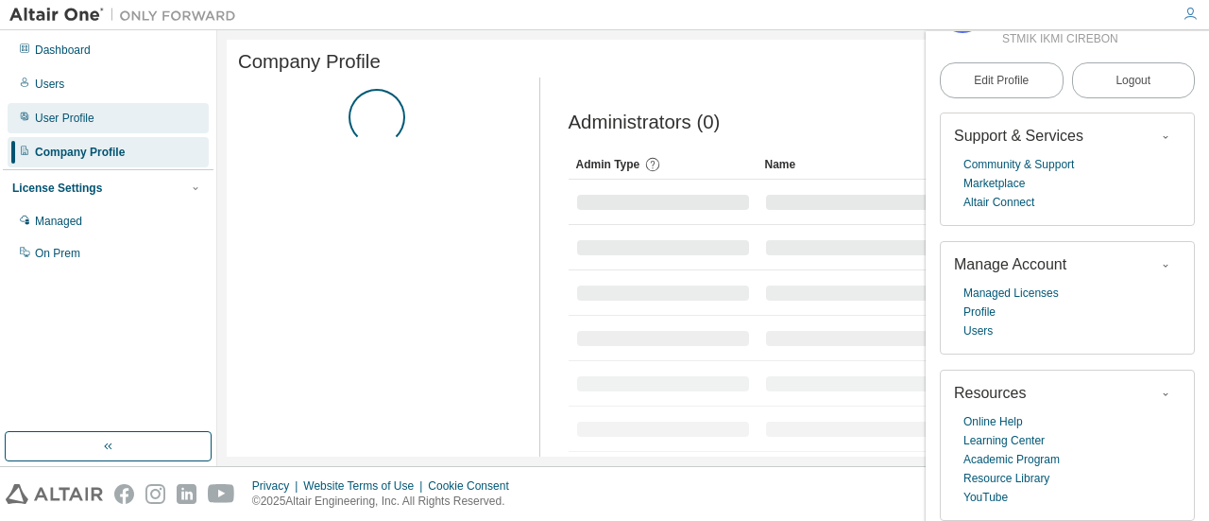
click at [124, 116] on div "User Profile" at bounding box center [108, 118] width 201 height 30
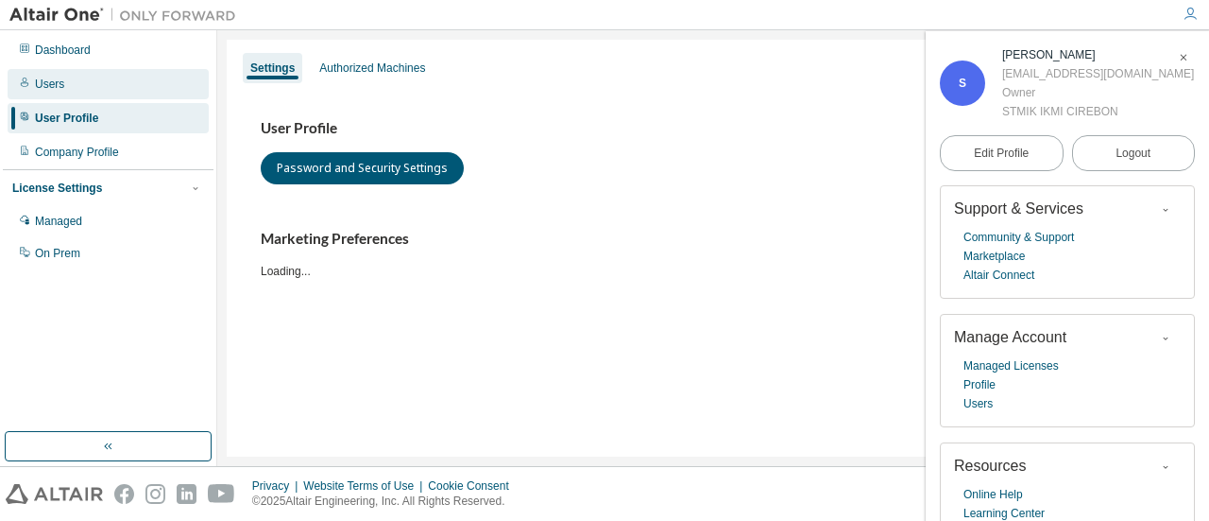
click at [106, 80] on div "Users" at bounding box center [108, 84] width 201 height 30
